Goal: Information Seeking & Learning: Learn about a topic

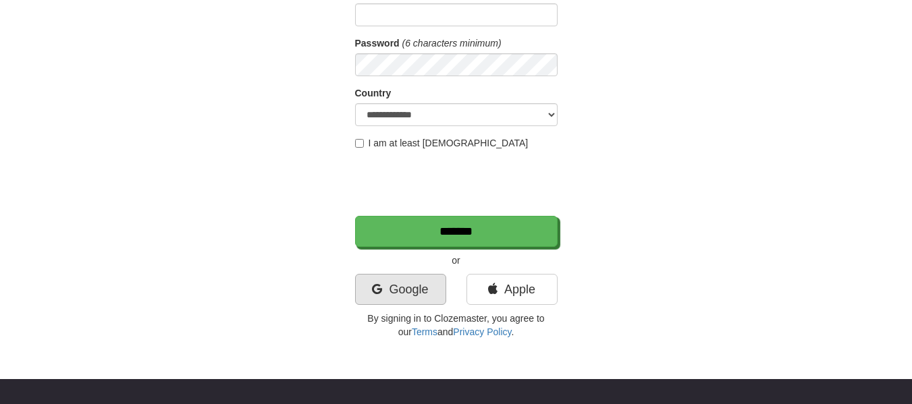
scroll to position [177, 0]
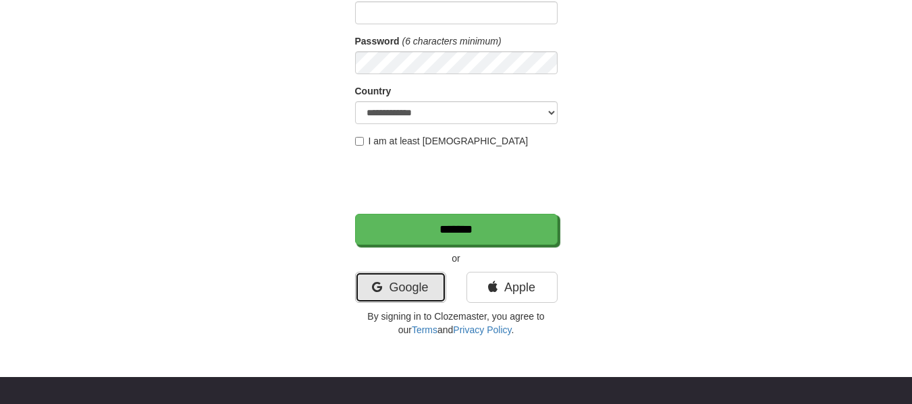
click at [411, 302] on link "Google" at bounding box center [400, 287] width 91 height 31
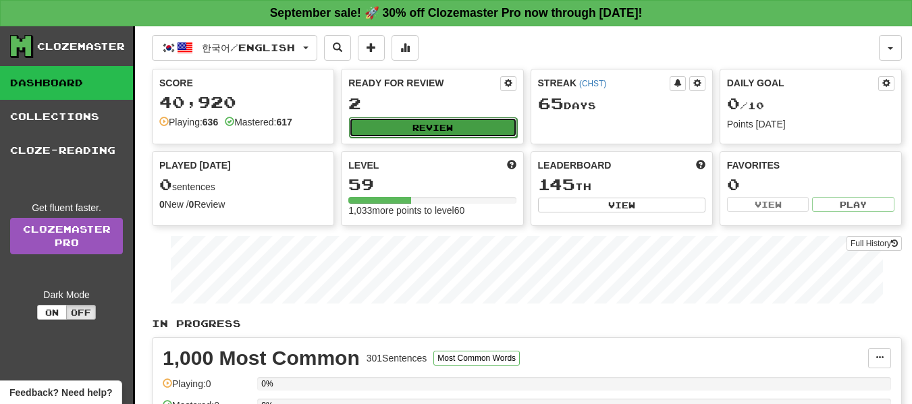
click at [443, 128] on button "Review" at bounding box center [432, 127] width 167 height 20
select select "**"
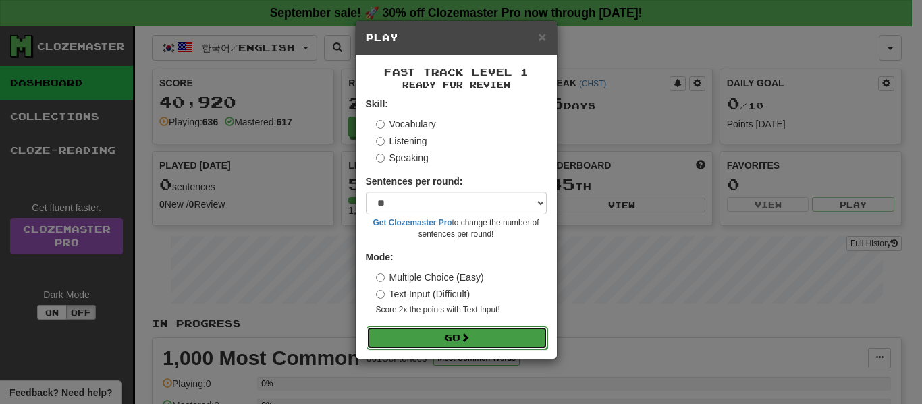
click at [441, 335] on button "Go" at bounding box center [456, 338] width 181 height 23
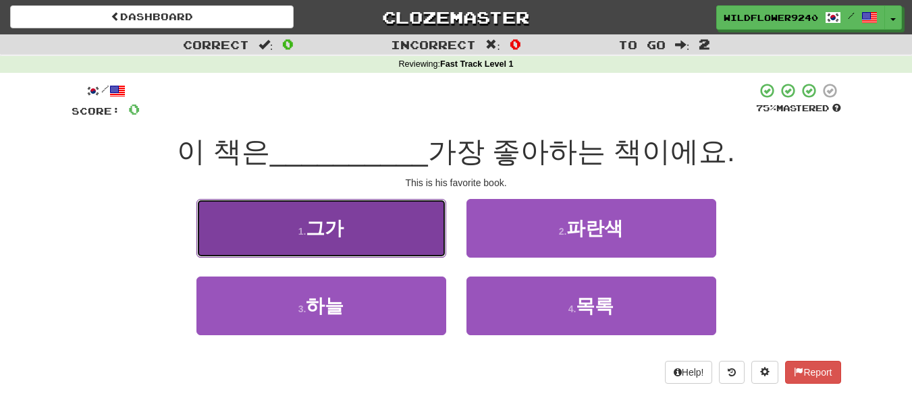
click at [410, 237] on button "1 . 그가" at bounding box center [321, 228] width 250 height 59
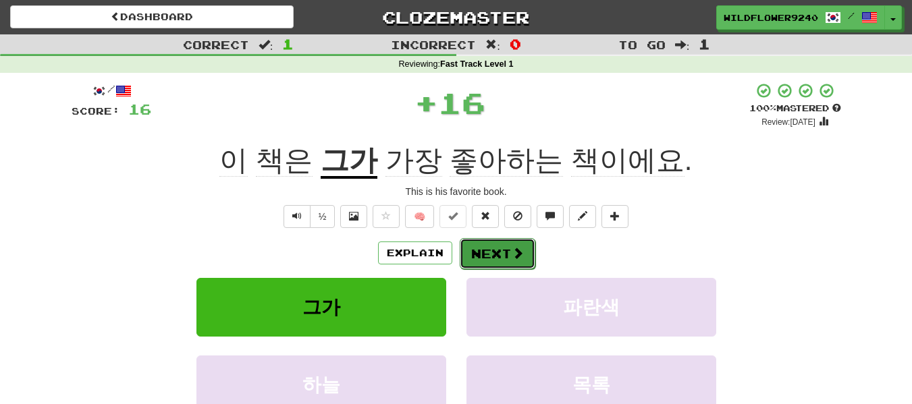
click at [510, 260] on button "Next" at bounding box center [498, 253] width 76 height 31
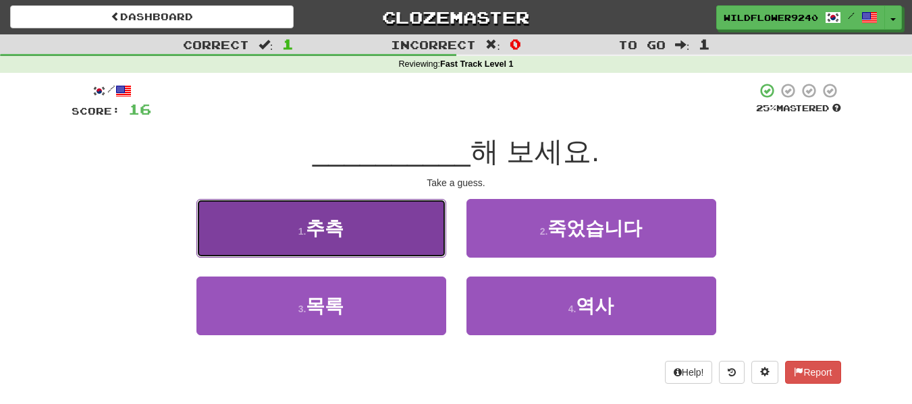
click at [389, 240] on button "1 . 추측" at bounding box center [321, 228] width 250 height 59
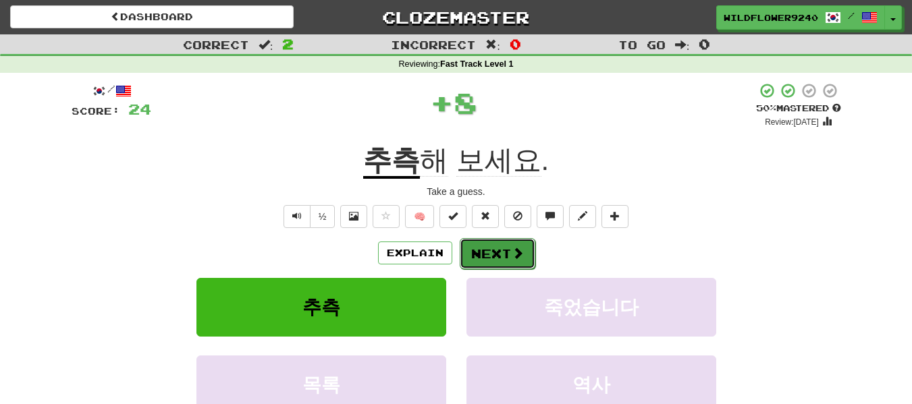
click at [490, 252] on button "Next" at bounding box center [498, 253] width 76 height 31
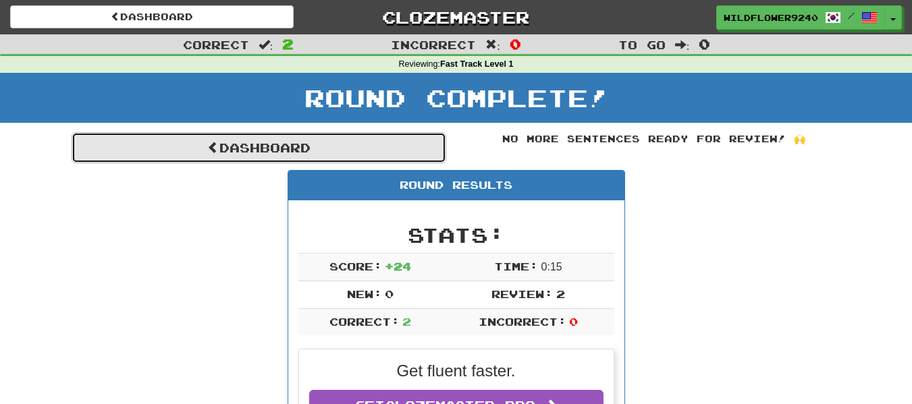
click at [364, 149] on link "Dashboard" at bounding box center [259, 147] width 375 height 31
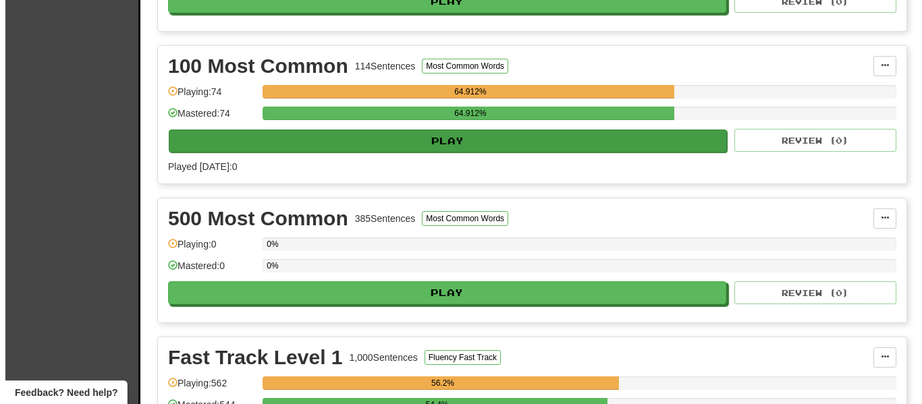
scroll to position [570, 0]
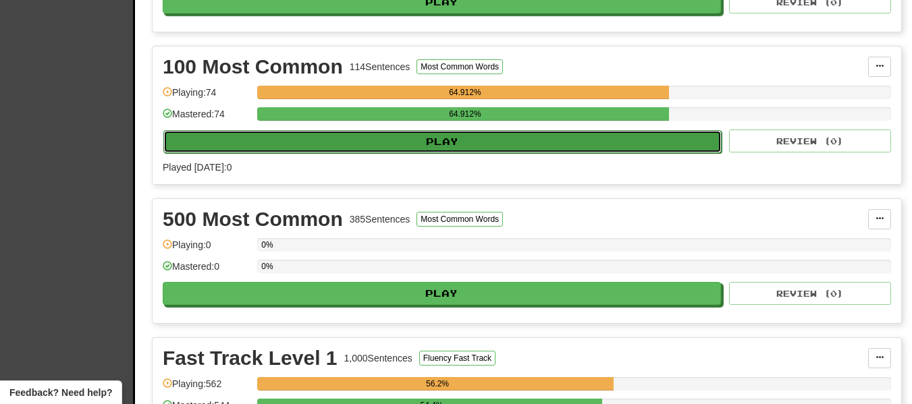
click at [296, 140] on button "Play" at bounding box center [442, 141] width 558 height 23
select select "**"
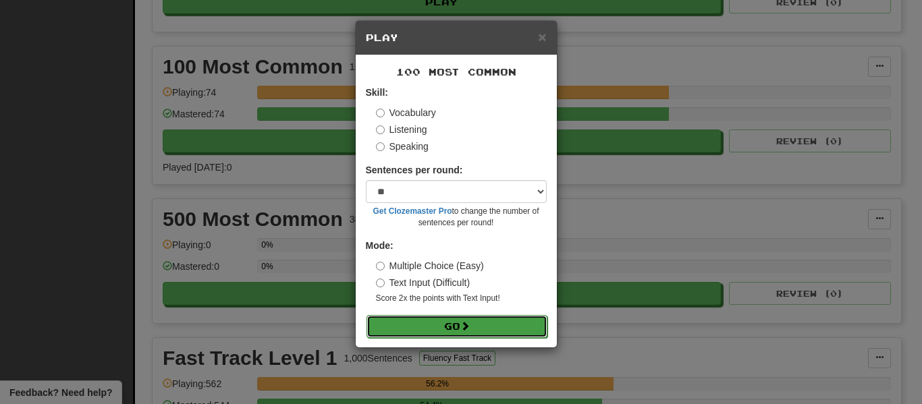
click at [414, 320] on button "Go" at bounding box center [456, 326] width 181 height 23
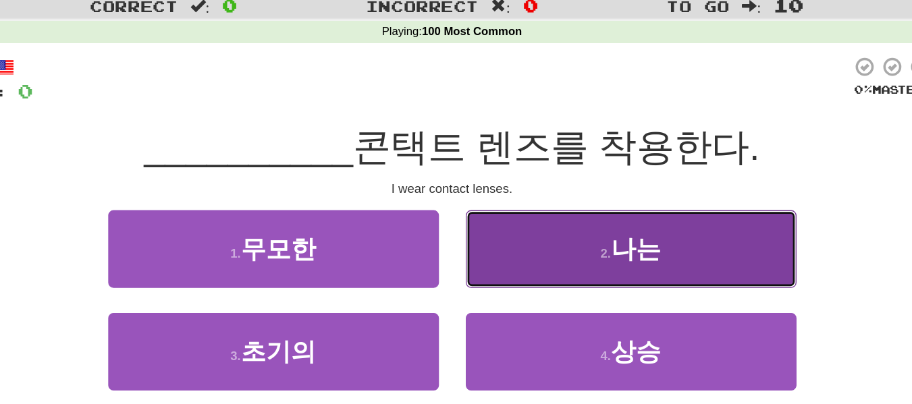
click at [520, 229] on button "2 . 나는" at bounding box center [591, 228] width 250 height 59
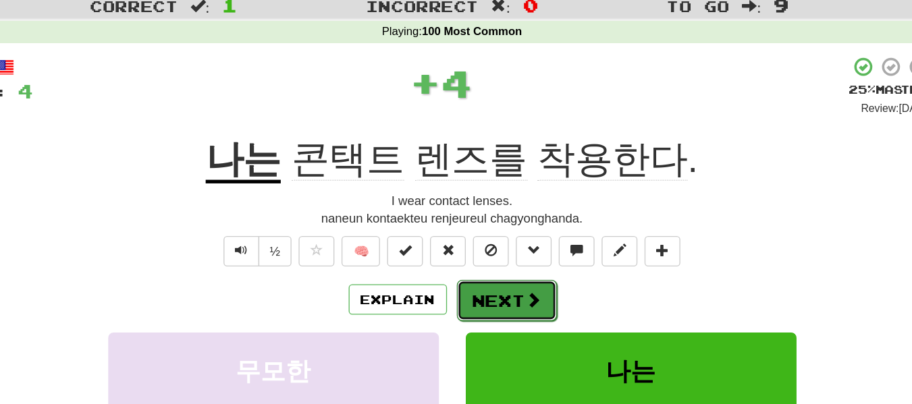
click at [480, 267] on button "Next" at bounding box center [498, 267] width 76 height 31
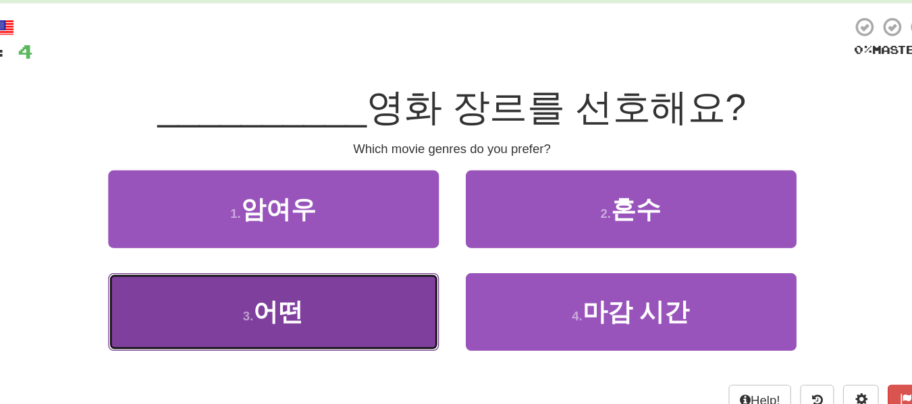
click at [416, 296] on button "3 . 어떤" at bounding box center [321, 306] width 250 height 59
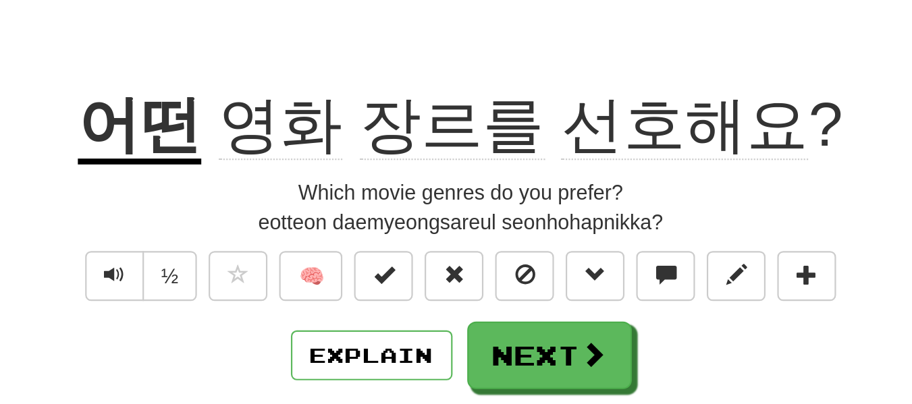
click at [295, 244] on div "/ Score: 8 + 4 25 % Mastered Review: [DATE] 어떤 영화 장르를 선호해요 ? Which movie genres…" at bounding box center [456, 289] width 769 height 414
click at [292, 230] on span "Text-to-speech controls" at bounding box center [296, 229] width 9 height 9
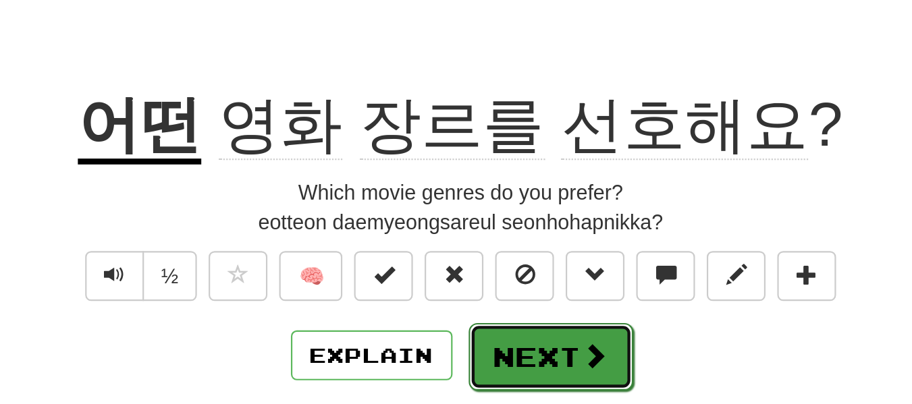
click at [491, 264] on button "Next" at bounding box center [498, 267] width 76 height 31
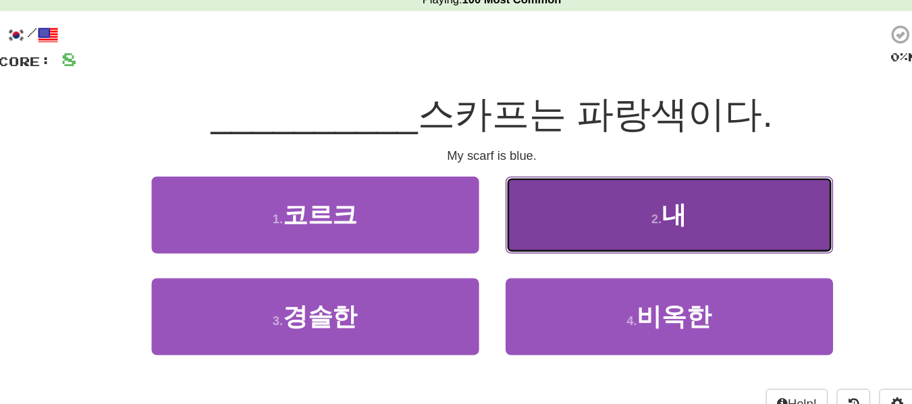
click at [480, 252] on button "2 . 내" at bounding box center [591, 228] width 250 height 59
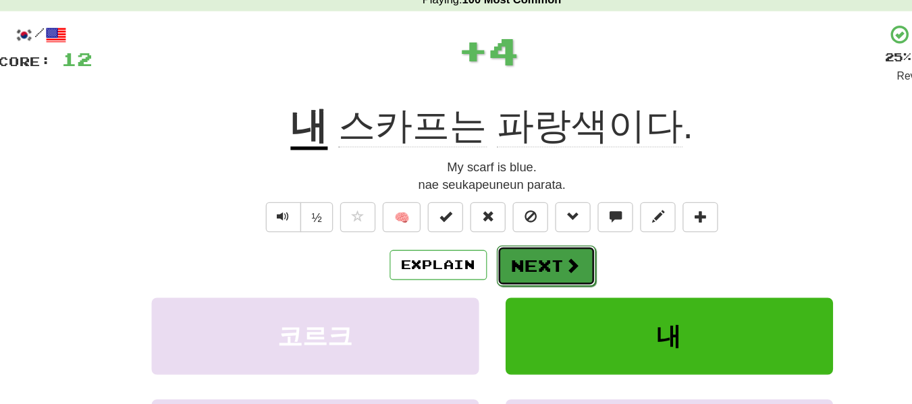
click at [476, 263] on button "Next" at bounding box center [498, 267] width 76 height 31
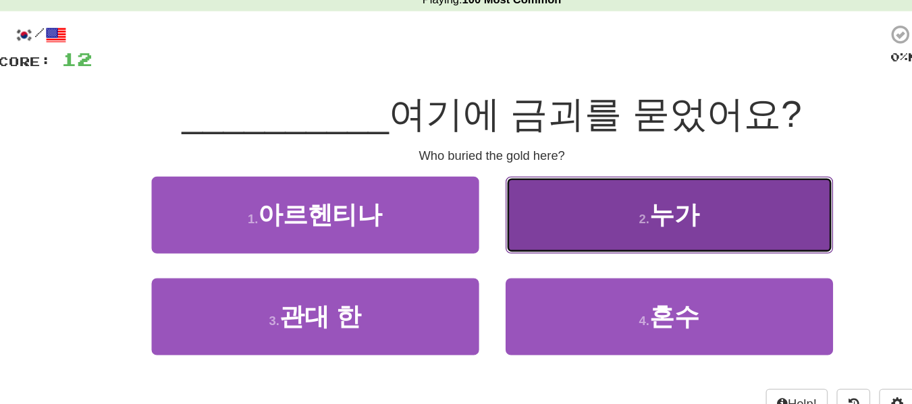
click at [489, 234] on button "2 . 누가" at bounding box center [591, 228] width 250 height 59
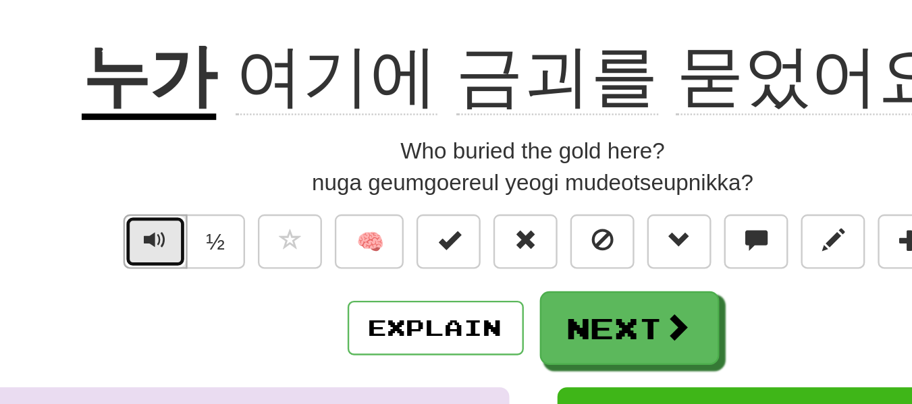
click at [299, 227] on span "Text-to-speech controls" at bounding box center [296, 229] width 9 height 9
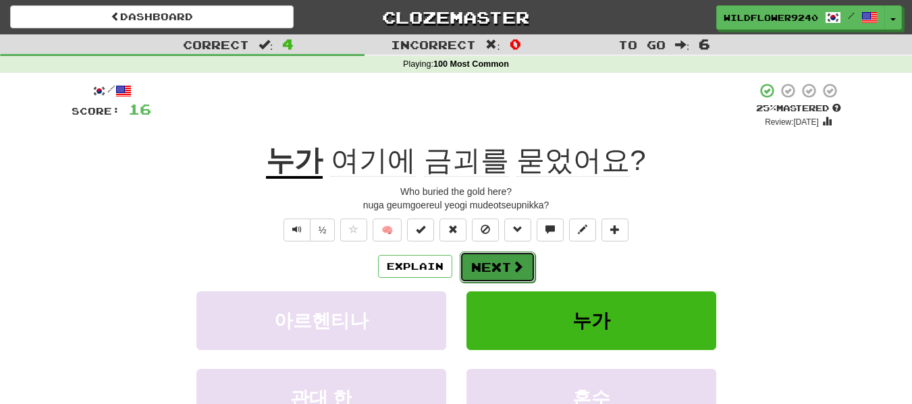
click at [491, 270] on button "Next" at bounding box center [498, 267] width 76 height 31
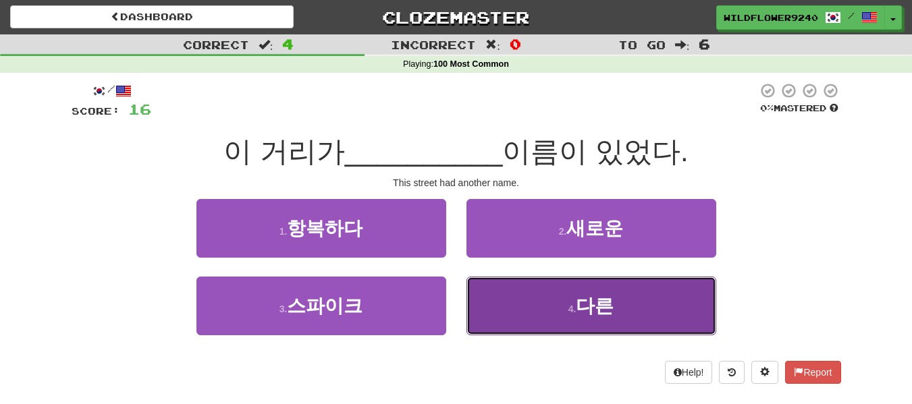
click at [572, 321] on button "4 . 다른" at bounding box center [591, 306] width 250 height 59
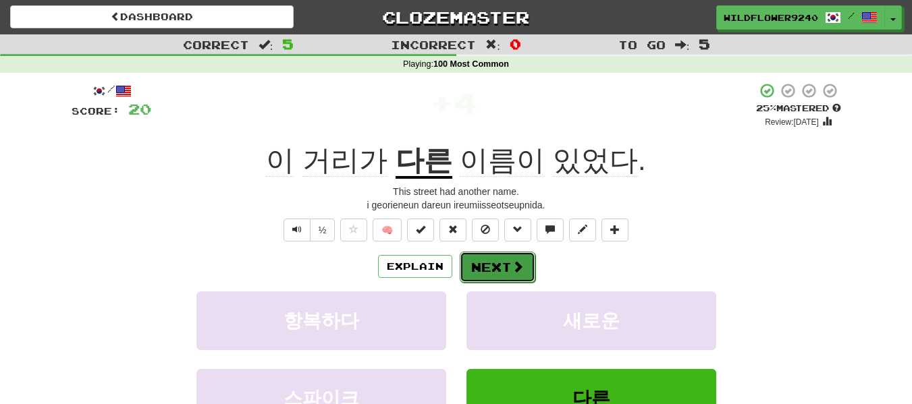
click at [491, 265] on button "Next" at bounding box center [498, 267] width 76 height 31
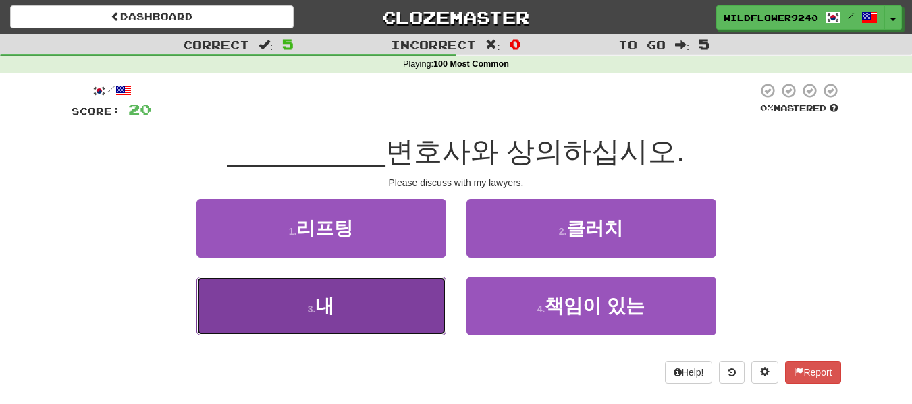
click at [422, 298] on button "3 . 내" at bounding box center [321, 306] width 250 height 59
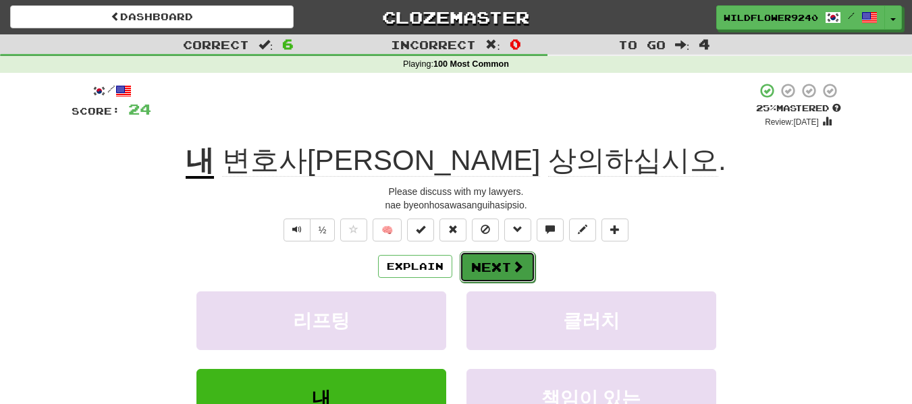
click at [495, 260] on button "Next" at bounding box center [498, 267] width 76 height 31
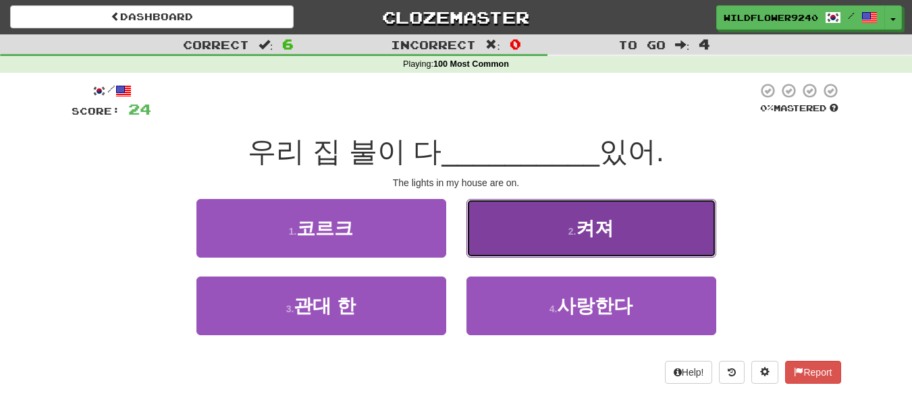
click at [532, 238] on button "2 . 켜져" at bounding box center [591, 228] width 250 height 59
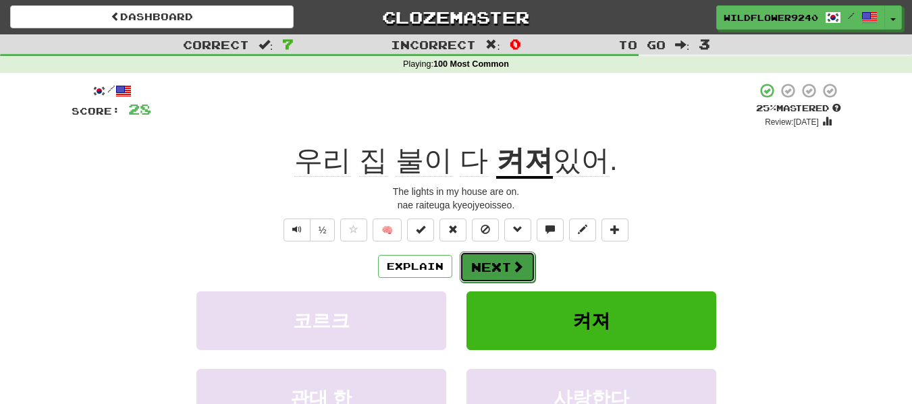
click at [469, 269] on button "Next" at bounding box center [498, 267] width 76 height 31
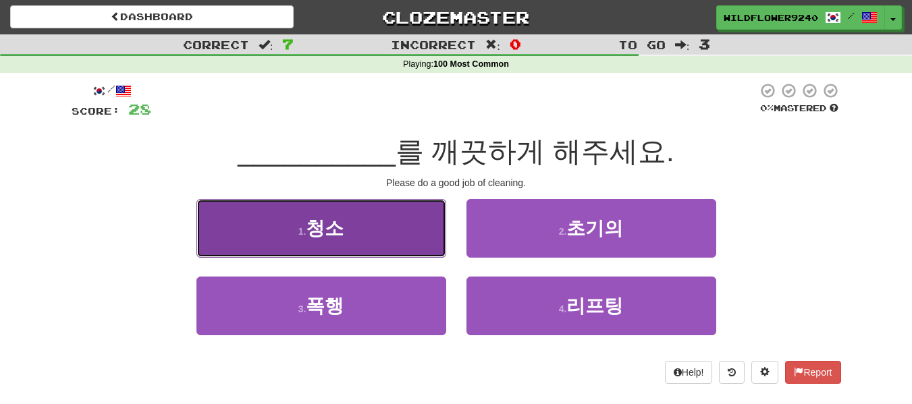
click at [363, 245] on button "1 . 청소" at bounding box center [321, 228] width 250 height 59
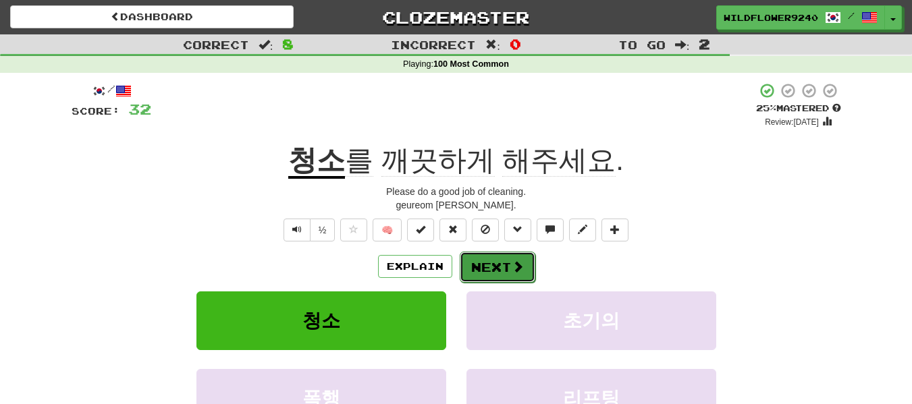
click at [514, 256] on button "Next" at bounding box center [498, 267] width 76 height 31
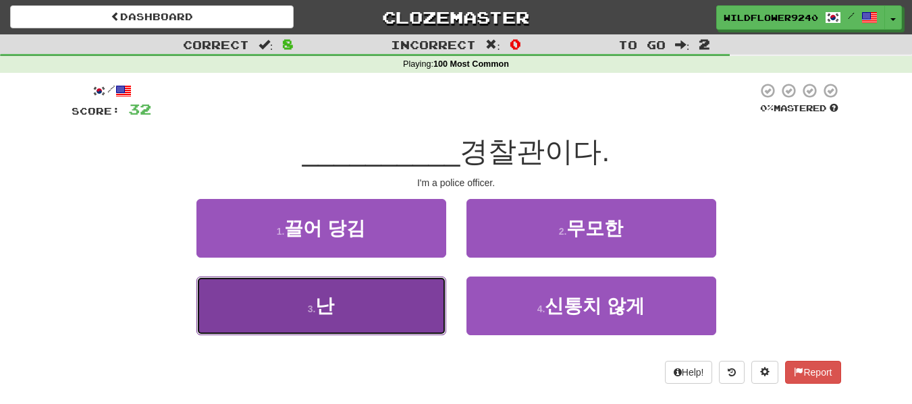
click at [408, 323] on button "3 . 난" at bounding box center [321, 306] width 250 height 59
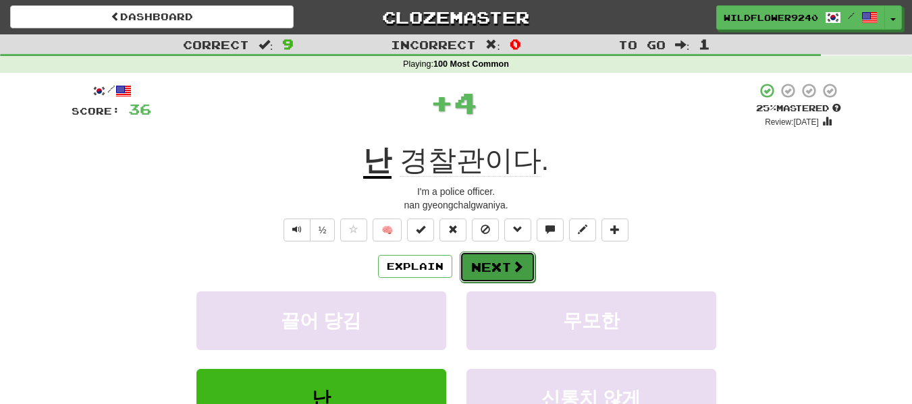
click at [473, 267] on button "Next" at bounding box center [498, 267] width 76 height 31
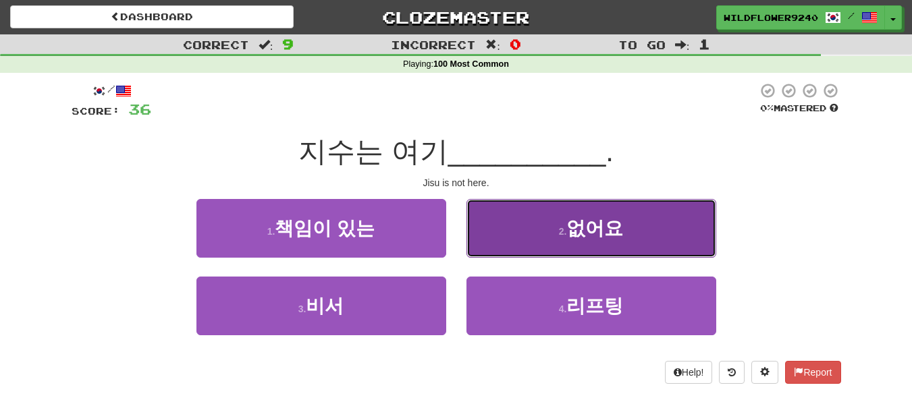
click at [519, 244] on button "2 . 없어요" at bounding box center [591, 228] width 250 height 59
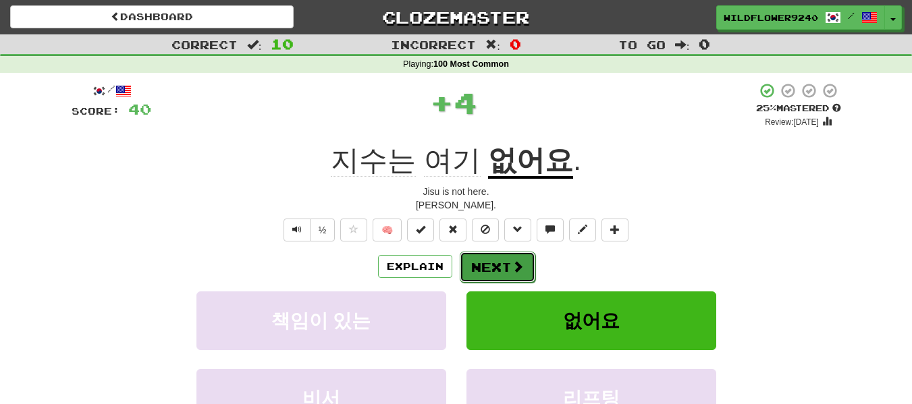
click at [481, 266] on button "Next" at bounding box center [498, 267] width 76 height 31
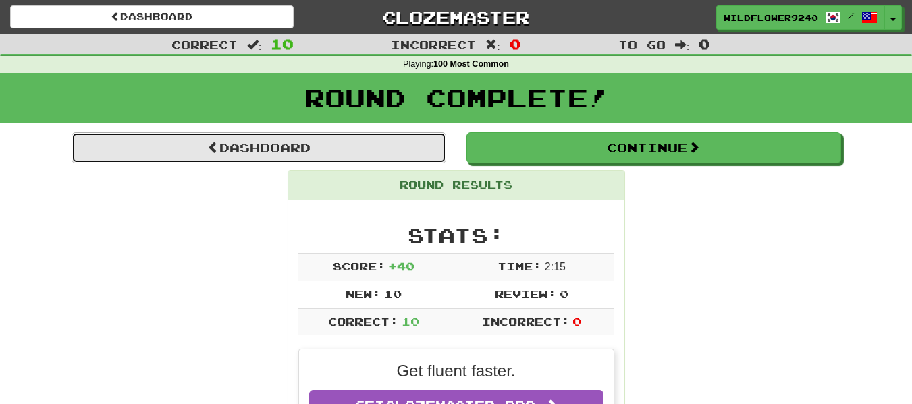
click at [404, 146] on link "Dashboard" at bounding box center [259, 147] width 375 height 31
